Goal: Navigation & Orientation: Find specific page/section

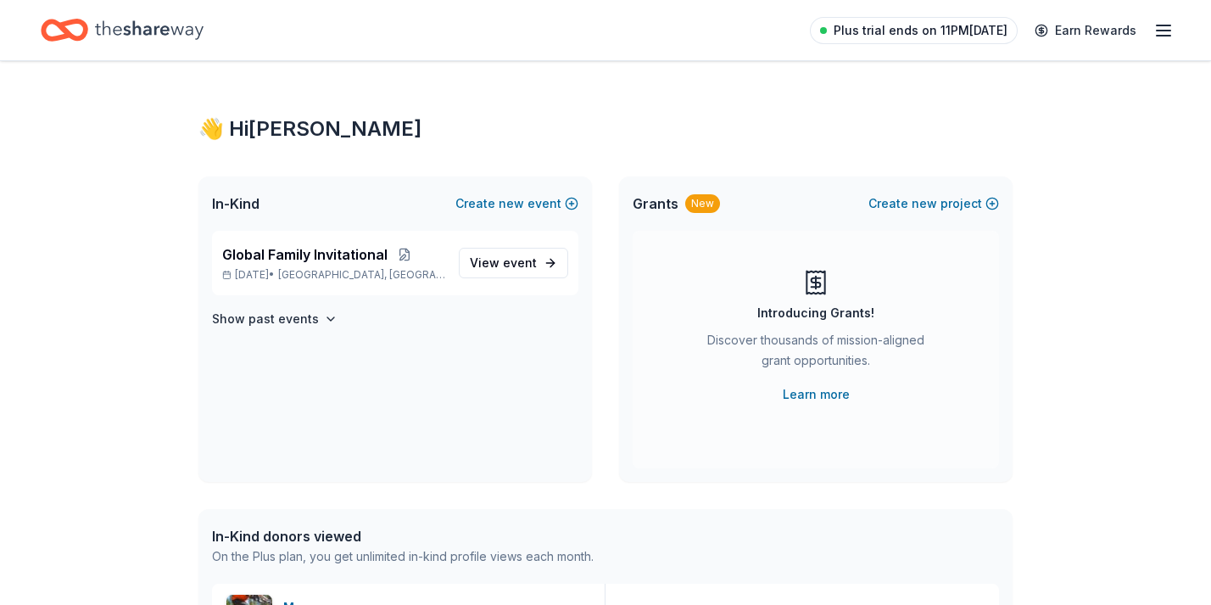
click at [949, 23] on span "Plus trial ends on 11PM[DATE]" at bounding box center [921, 30] width 174 height 20
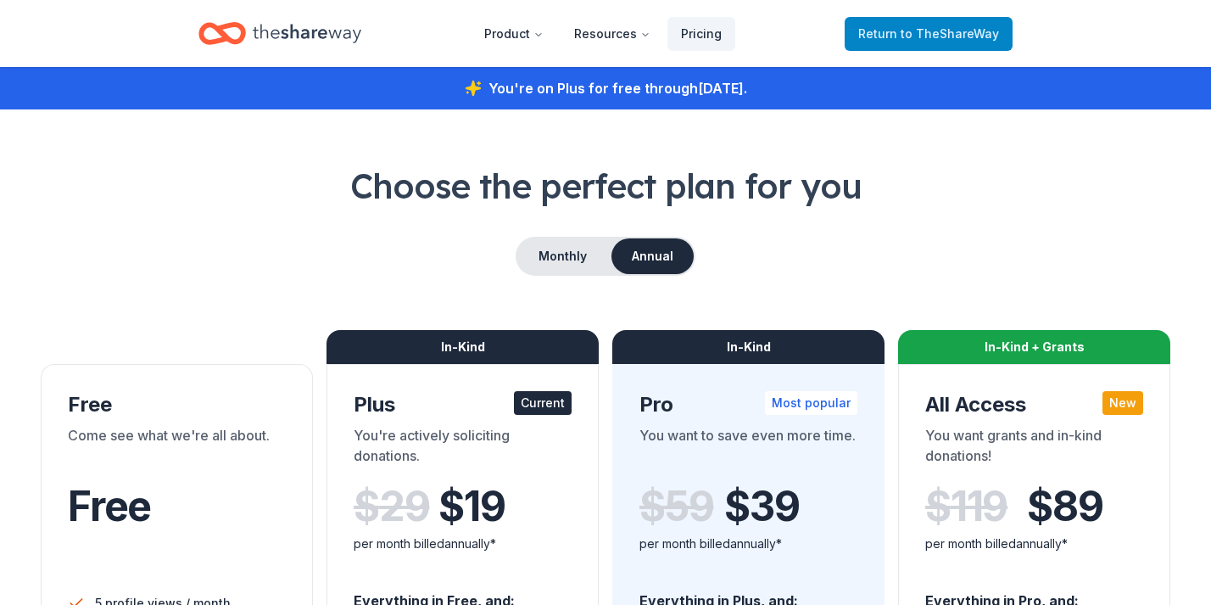
click at [864, 42] on link "Return to TheShareWay" at bounding box center [929, 34] width 168 height 34
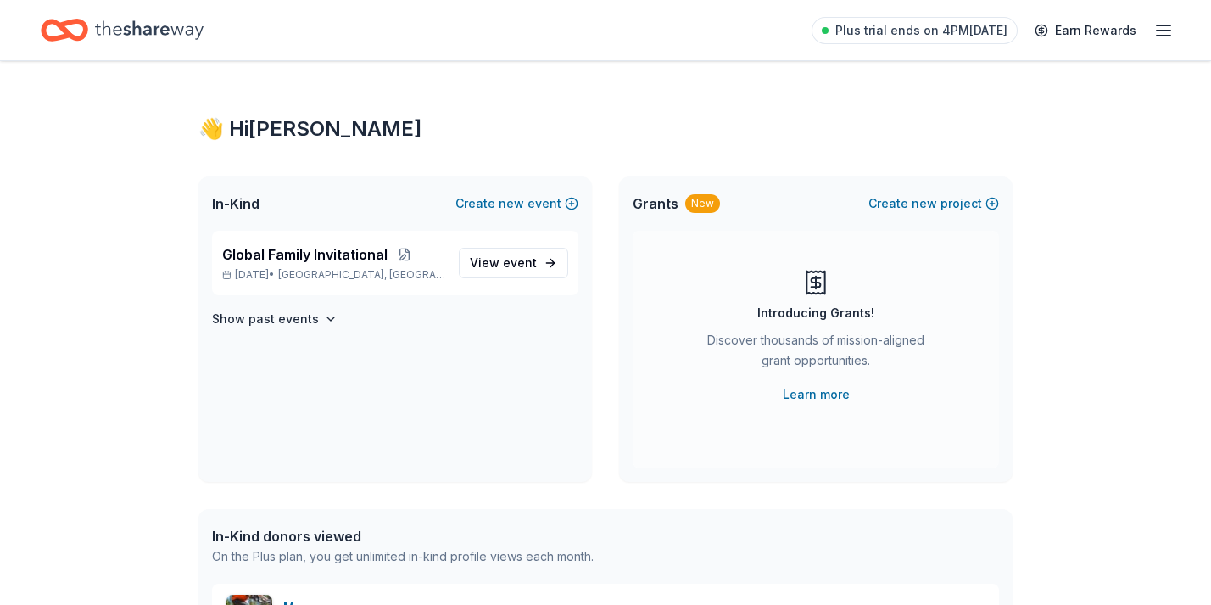
click at [1162, 36] on line "button" at bounding box center [1164, 36] width 14 height 0
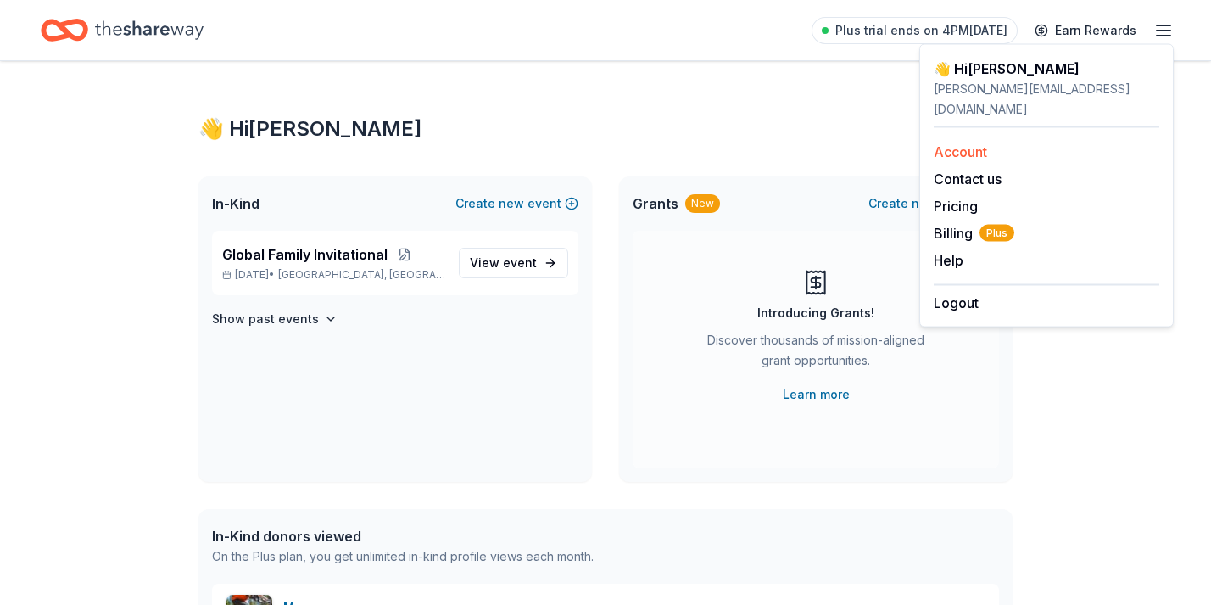
click at [980, 143] on link "Account" at bounding box center [960, 151] width 53 height 17
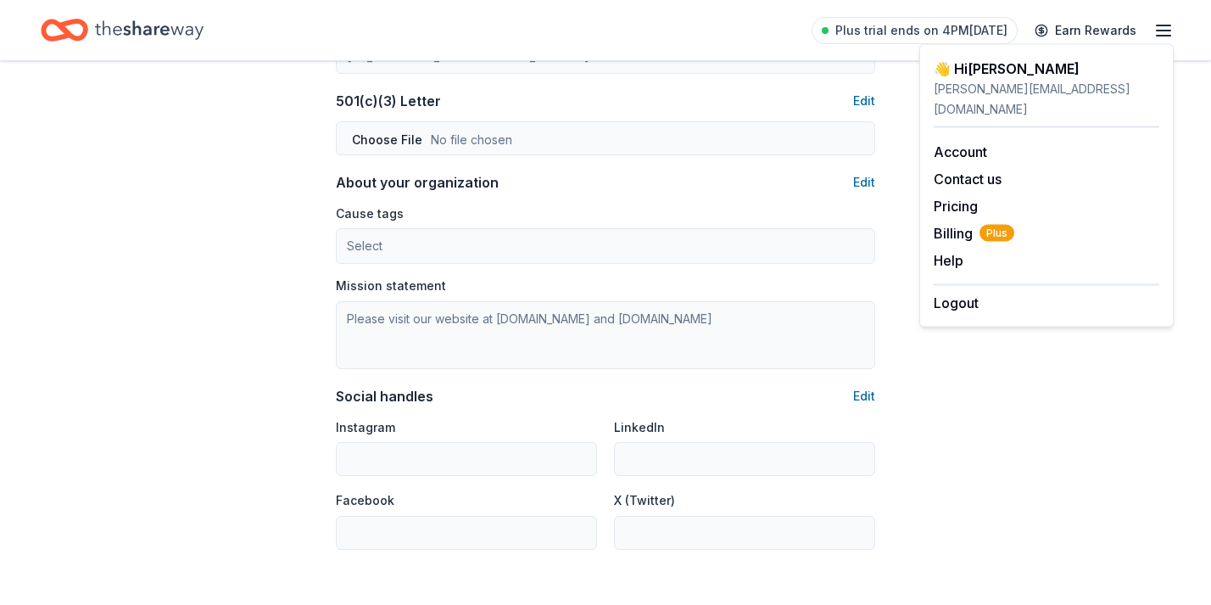
scroll to position [899, 0]
click at [962, 198] on link "Pricing" at bounding box center [956, 206] width 44 height 17
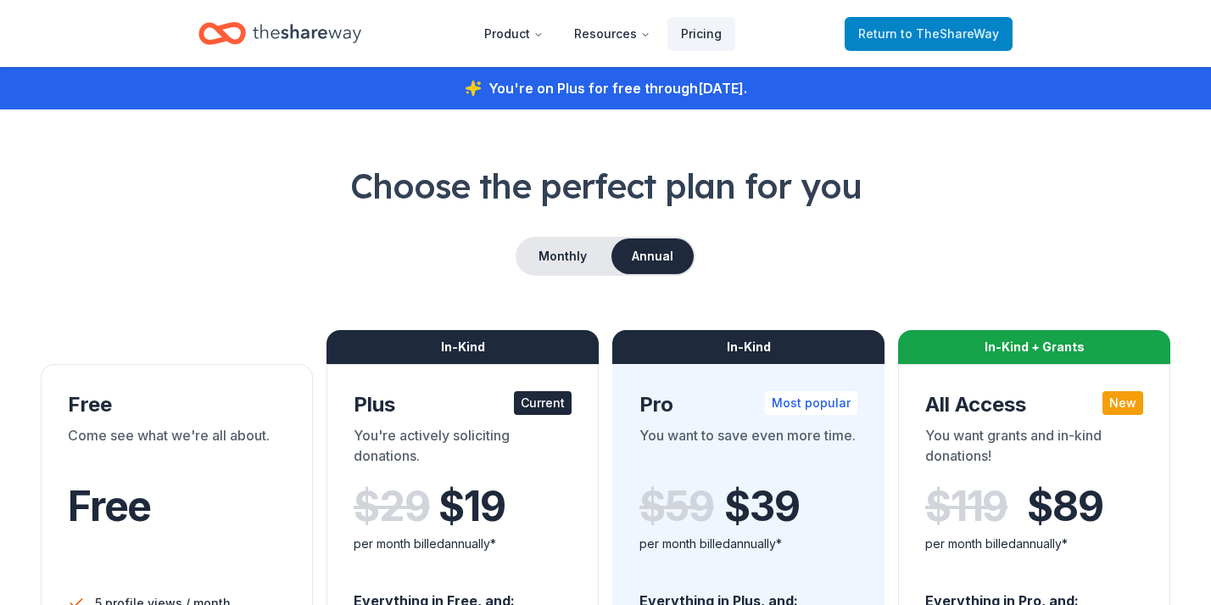
click at [909, 48] on link "Return to TheShareWay" at bounding box center [929, 34] width 168 height 34
